Goal: Task Accomplishment & Management: Use online tool/utility

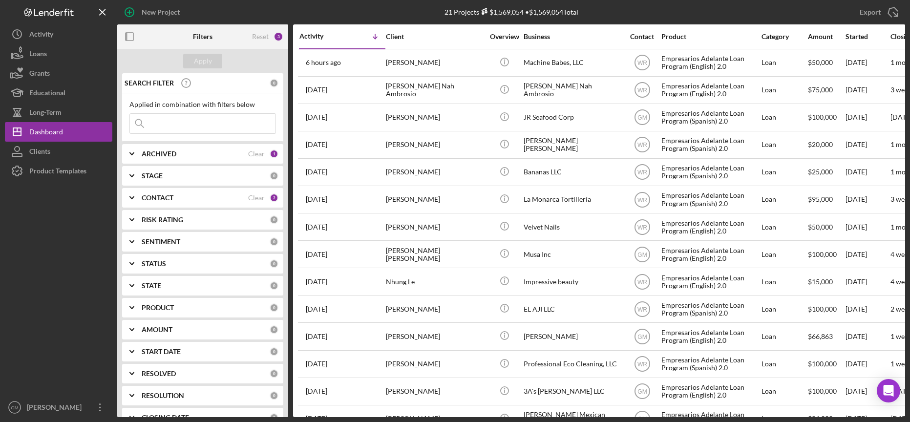
click at [169, 197] on b "CONTACT" at bounding box center [158, 198] width 32 height 8
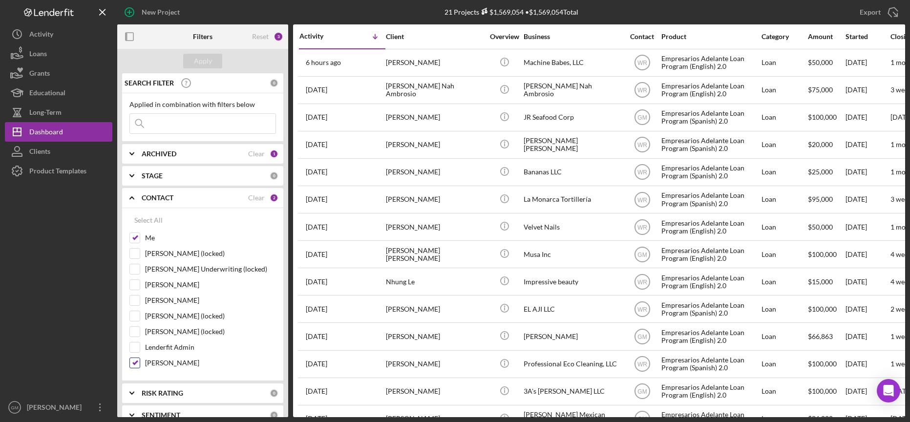
click at [135, 361] on input "Willan Rivera" at bounding box center [135, 363] width 10 height 10
checkbox input "false"
click at [203, 63] on div "Apply" at bounding box center [203, 61] width 18 height 15
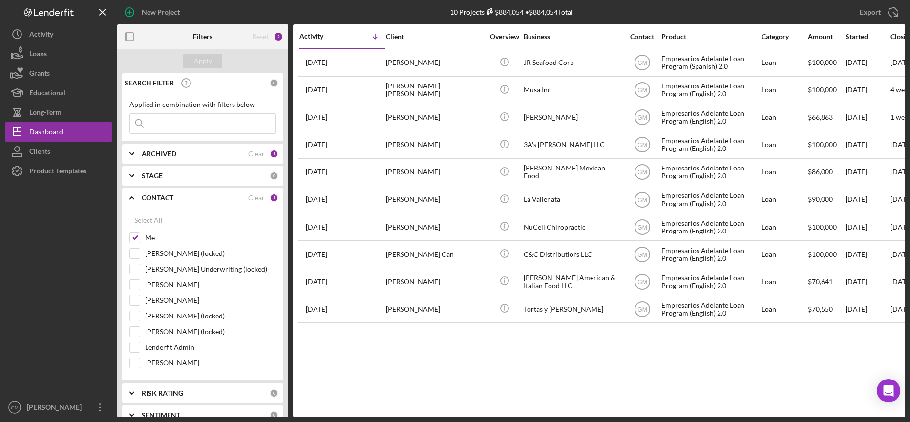
click at [134, 198] on icon "Icon/Expander" at bounding box center [132, 198] width 24 height 24
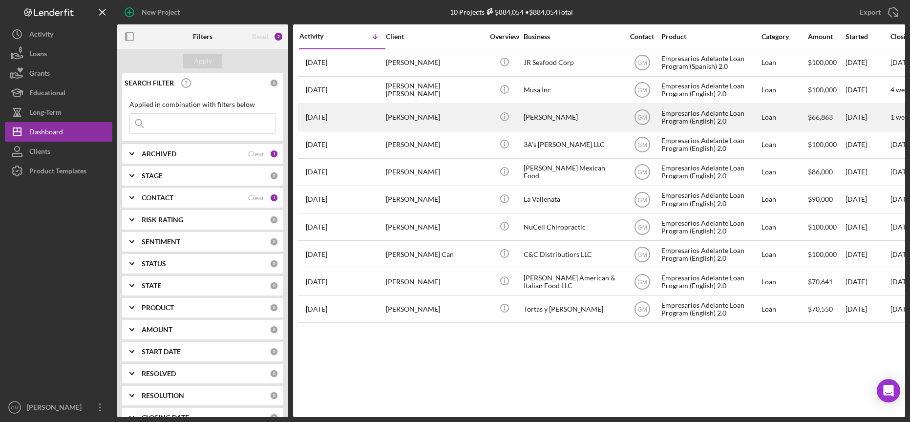
click at [533, 118] on div "Tito Tacos" at bounding box center [573, 118] width 98 height 26
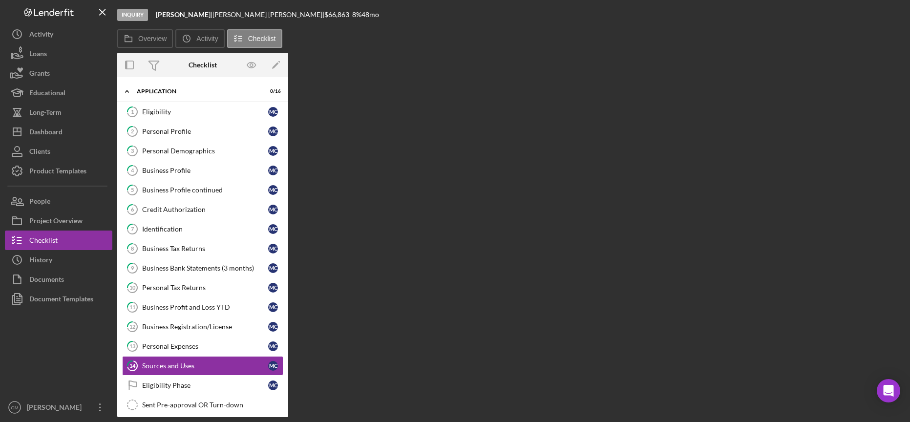
scroll to position [51, 0]
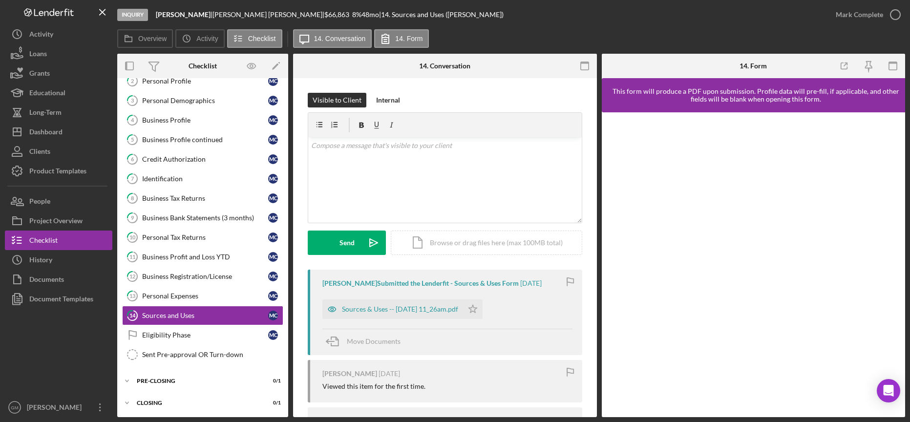
click at [562, 25] on div "Inquiry Tito Tacos | Maria Caballero Guerrero | $66,863 $66,863 8 % 48 mo | 14.…" at bounding box center [471, 14] width 709 height 29
click at [56, 130] on div "Dashboard" at bounding box center [45, 133] width 33 height 22
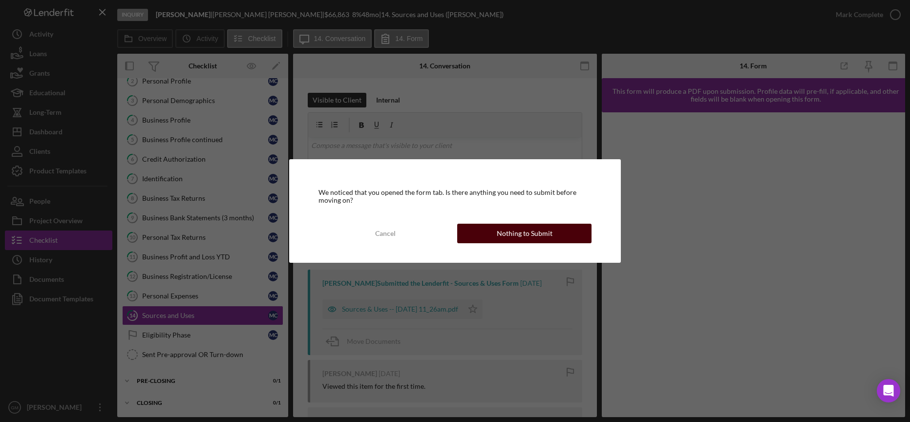
click at [540, 241] on div "Nothing to Submit" at bounding box center [525, 234] width 56 height 20
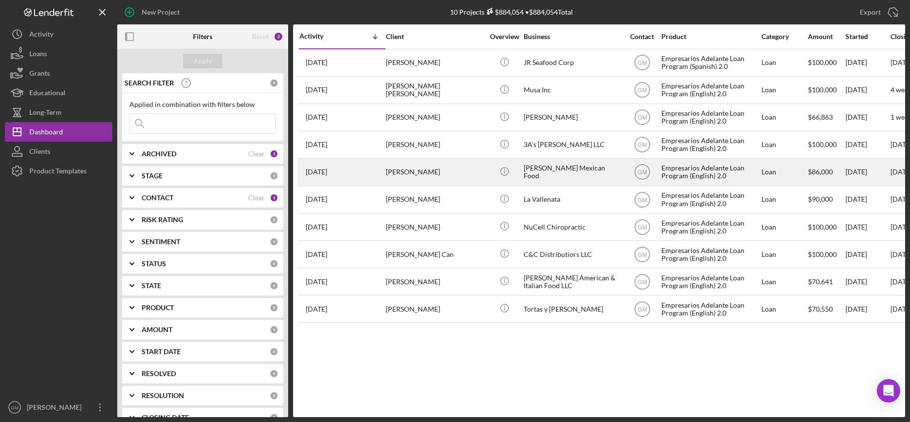
click at [423, 171] on div "Junnyor Godines Alonso" at bounding box center [435, 172] width 98 height 26
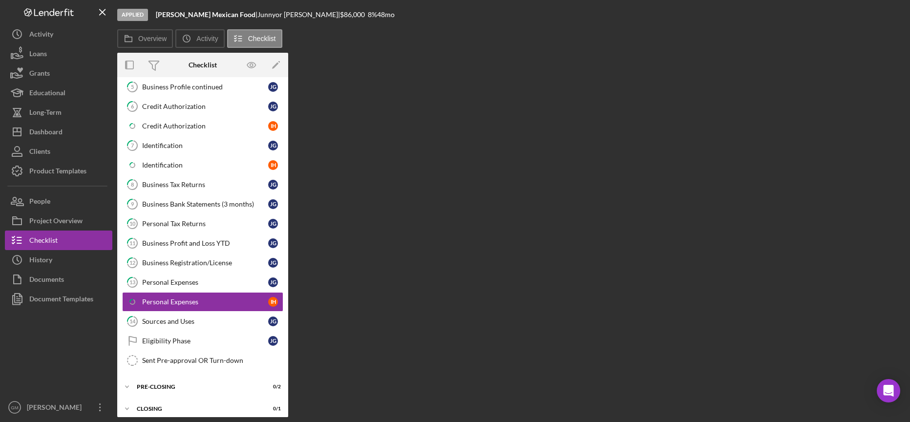
scroll to position [190, 0]
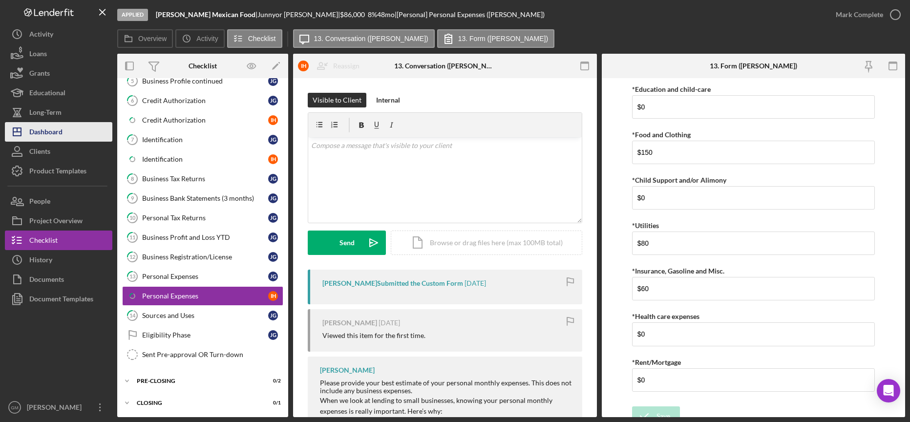
click at [50, 132] on div "Dashboard" at bounding box center [45, 133] width 33 height 22
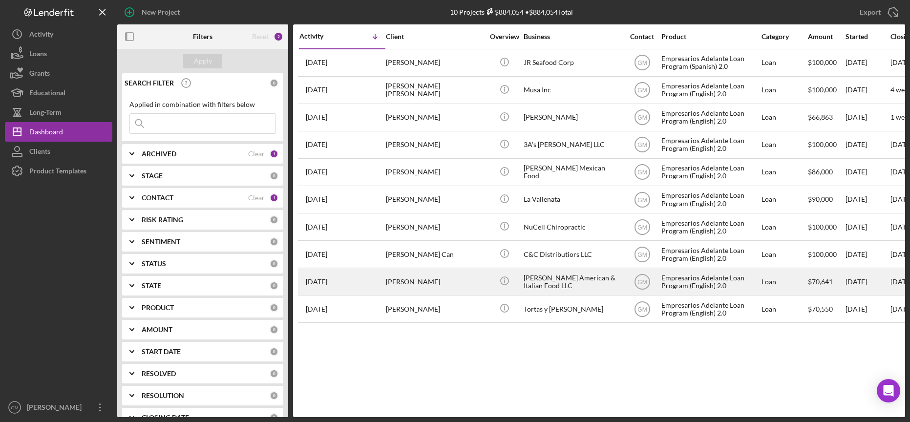
click at [462, 281] on div "Wilfen Miranda Orozco" at bounding box center [435, 282] width 98 height 26
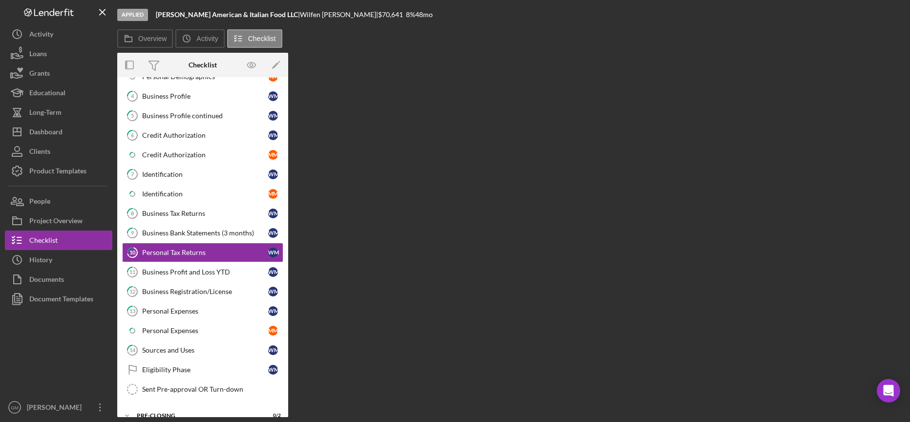
scroll to position [160, 0]
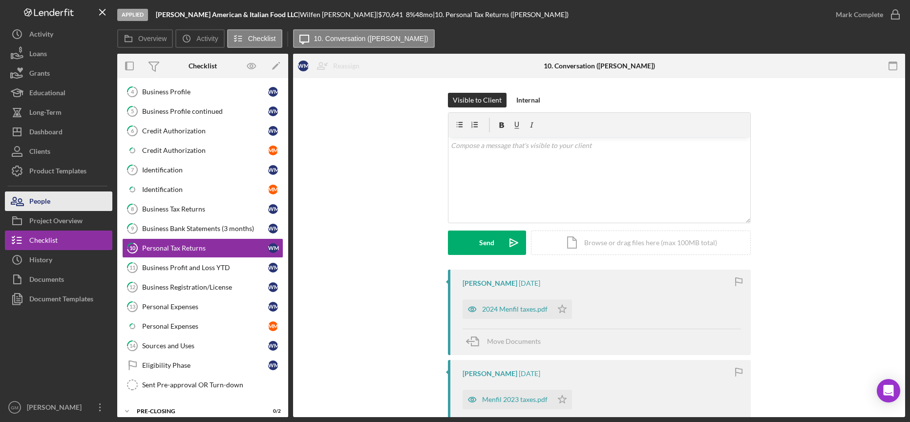
click at [46, 203] on div "People" at bounding box center [39, 203] width 21 height 22
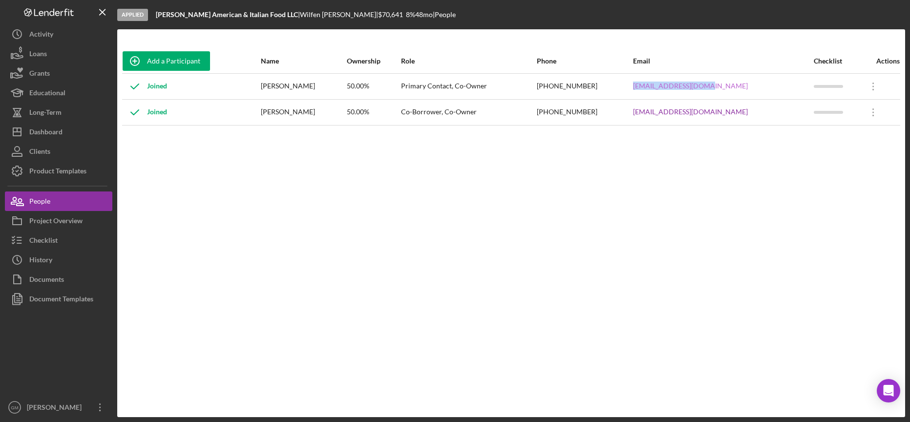
drag, startPoint x: 769, startPoint y: 87, endPoint x: 686, endPoint y: 88, distance: 83.1
click at [686, 88] on div "sombiewill@yahoo.com" at bounding box center [723, 86] width 180 height 24
drag, startPoint x: 760, startPoint y: 112, endPoint x: 691, endPoint y: 114, distance: 69.9
click at [691, 114] on div "noemenfil@hotmail.com" at bounding box center [723, 112] width 180 height 24
click at [689, 114] on link "noemenfil@hotmail.com" at bounding box center [690, 112] width 115 height 8
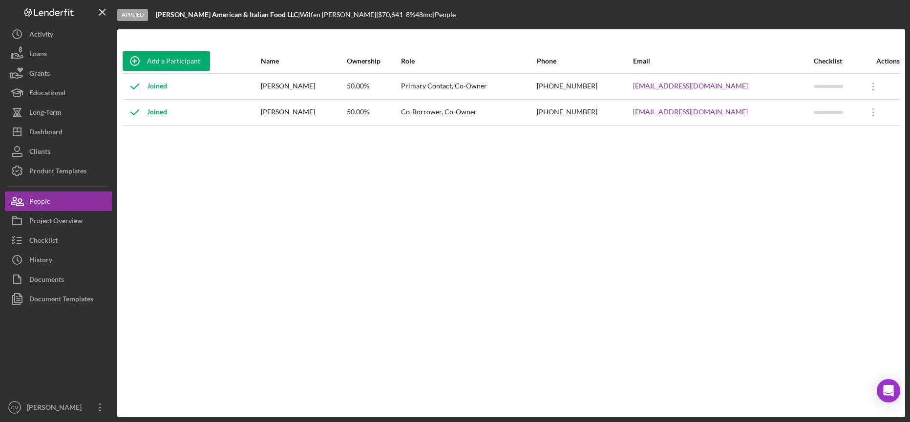
click at [741, 166] on div "Add a Participant Name Ownership Role Phone Email Checklist Actions Joined Wilf…" at bounding box center [511, 223] width 788 height 349
drag, startPoint x: 758, startPoint y: 113, endPoint x: 679, endPoint y: 113, distance: 79.2
click at [679, 113] on tr "Joined Melfil Noe Miranda Orozco 50.00% Co-Borrower, Co-Owner (408) 613-3150 no…" at bounding box center [511, 112] width 778 height 26
